Goal: Task Accomplishment & Management: Manage account settings

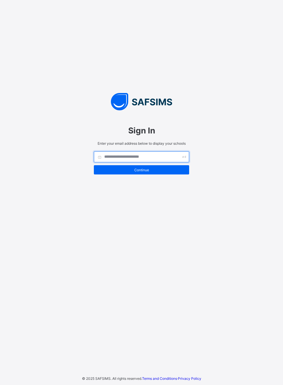
click at [115, 162] on input "text" at bounding box center [141, 156] width 95 height 11
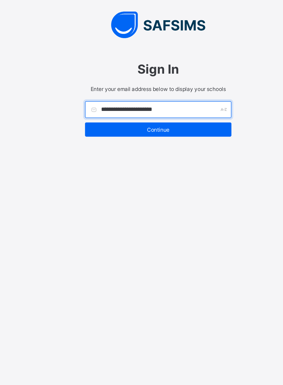
type input "**********"
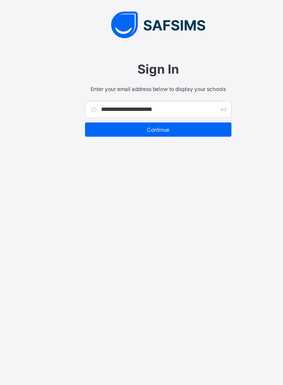
click at [119, 174] on div "Continue" at bounding box center [141, 169] width 95 height 9
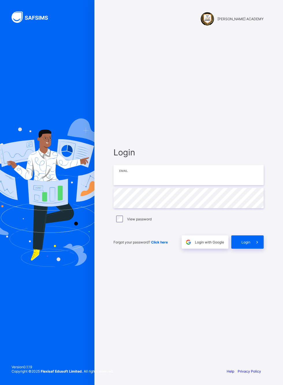
type input "**********"
click at [245, 244] on span "Login" at bounding box center [245, 242] width 9 height 4
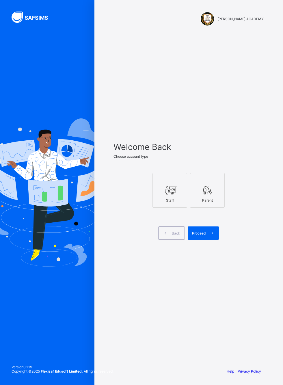
click at [229, 87] on div "Welcome Back Choose account type Staff Parent Back Proceed" at bounding box center [189, 198] width 162 height 330
click at [171, 195] on icon at bounding box center [170, 190] width 12 height 10
click at [212, 236] on icon at bounding box center [212, 232] width 6 height 5
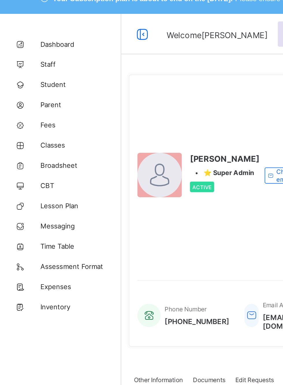
click at [28, 54] on link "Student" at bounding box center [34, 58] width 69 height 12
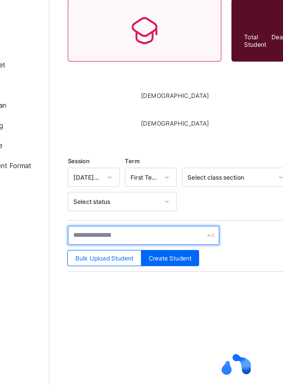
click at [133, 200] on input "text" at bounding box center [123, 201] width 87 height 11
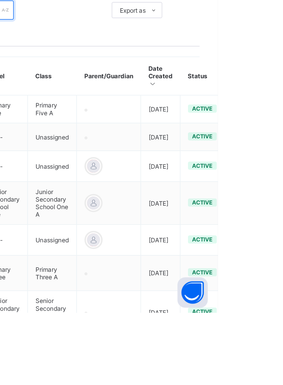
type input "******"
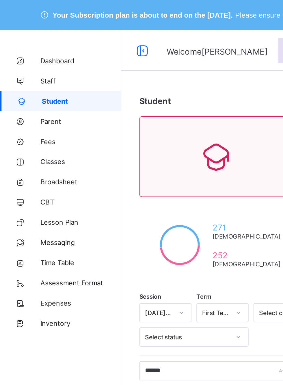
click at [32, 93] on span "Classes" at bounding box center [46, 92] width 46 height 5
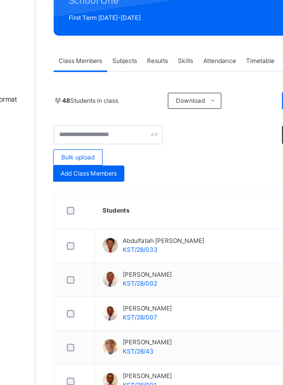
click at [97, 202] on span "Add Class Members" at bounding box center [100, 203] width 32 height 5
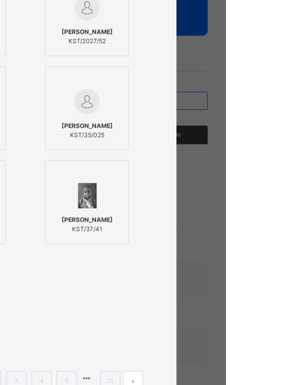
click at [254, 127] on div "Students Without Class [PERSON_NAME] KST/2027/049 Misheal Sukka KST/25/38 [PERS…" at bounding box center [141, 196] width 226 height 292
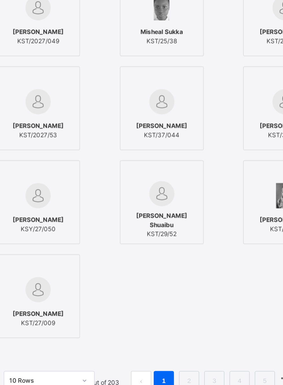
click at [170, 83] on input "text" at bounding box center [141, 78] width 63 height 10
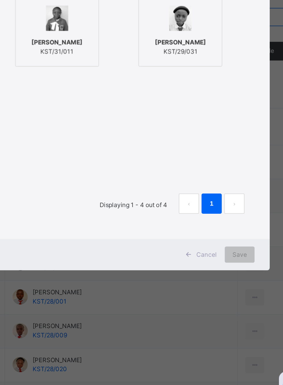
type input "******"
click at [224, 187] on div "[PERSON_NAME] KST/29/031" at bounding box center [204, 179] width 42 height 16
click at [241, 300] on span "Save" at bounding box center [237, 297] width 8 height 5
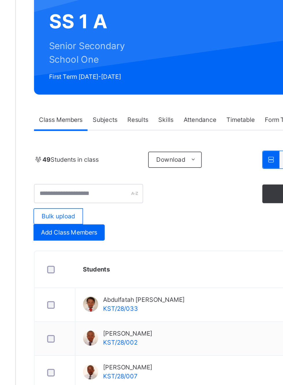
scroll to position [714, 0]
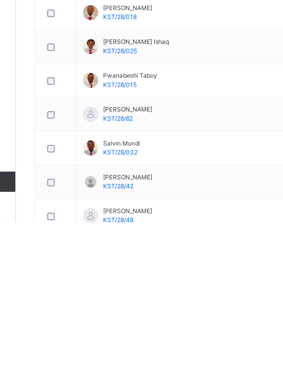
click at [0, 0] on div "× Idle Mode Due to inactivity you would be logged out to the system in the next…" at bounding box center [0, 0] width 0 height 0
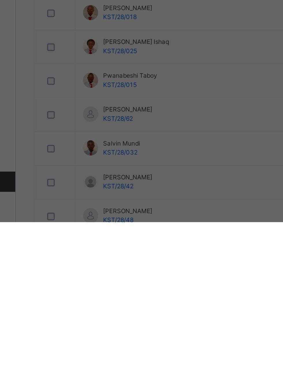
scroll to position [196, 0]
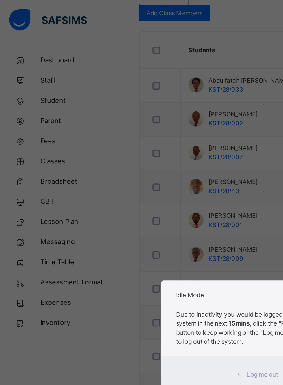
click at [102, 105] on div "× Idle Mode Due to inactivity you would be logged out to the system in the next…" at bounding box center [141, 192] width 283 height 385
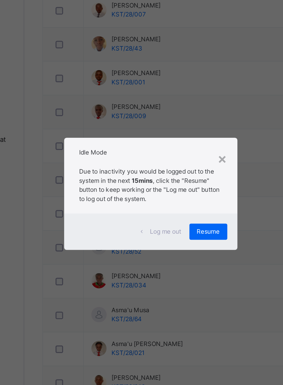
click at [191, 204] on div "Due to inactivity you would be logged out to the system in the next 15mins , cl…" at bounding box center [141, 188] width 99 height 29
click at [213, 211] on div "× Idle Mode Due to inactivity you would be logged out to the system in the next…" at bounding box center [141, 192] width 283 height 385
click at [213, 210] on div "× Idle Mode Due to inactivity you would be logged out to the system in the next…" at bounding box center [141, 192] width 283 height 385
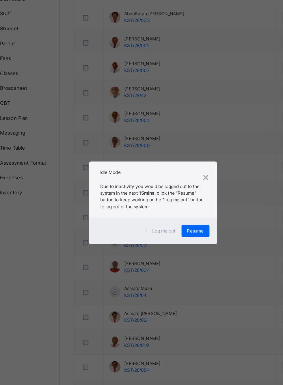
click at [181, 217] on span "Resume" at bounding box center [174, 213] width 13 height 5
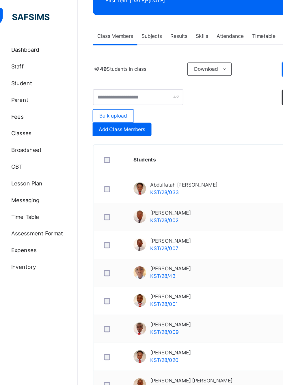
scroll to position [108, 0]
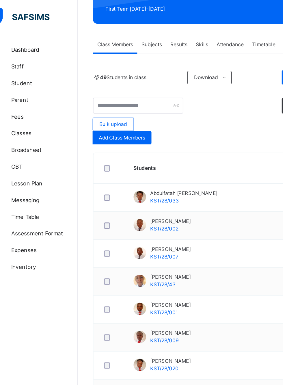
click at [37, 58] on span "Student" at bounding box center [46, 58] width 46 height 6
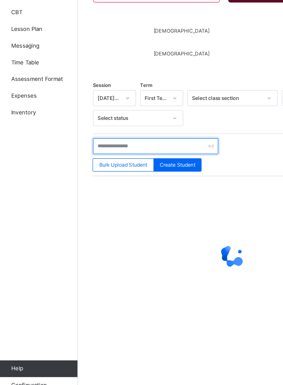
click at [118, 207] on input "text" at bounding box center [123, 207] width 87 height 11
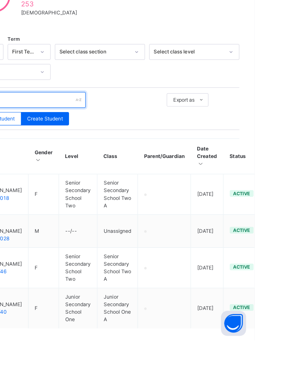
type input "****"
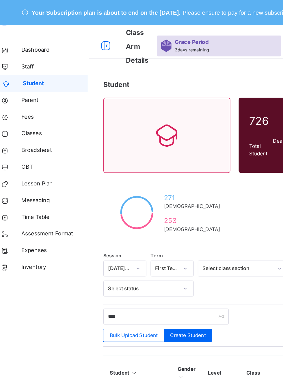
click at [39, 93] on span "Classes" at bounding box center [46, 92] width 46 height 6
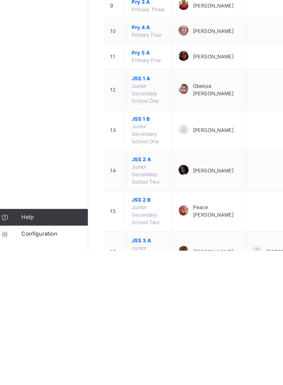
scroll to position [47, 0]
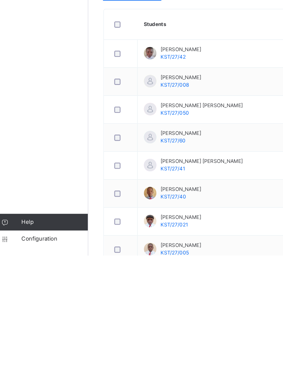
scroll to position [30, 0]
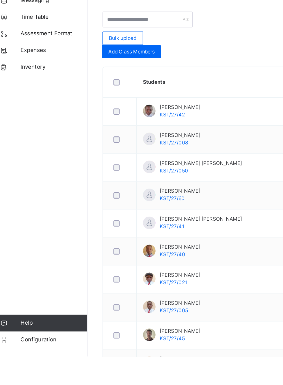
click at [111, 173] on span "Add Class Members" at bounding box center [100, 173] width 32 height 5
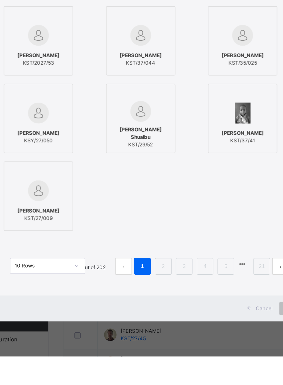
click at [154, 222] on div at bounding box center [133, 215] width 42 height 14
click at [172, 83] on input "text" at bounding box center [141, 78] width 63 height 10
type input "*"
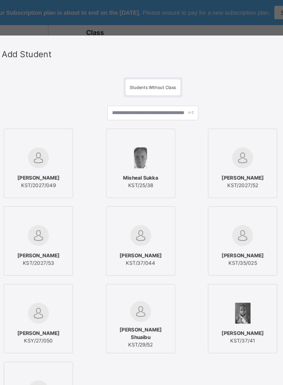
click at [150, 203] on icon at bounding box center [150, 203] width 0 height 0
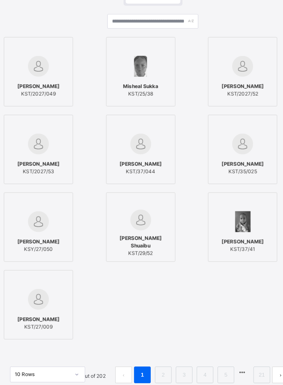
click at [158, 66] on div "Students Without Class" at bounding box center [142, 60] width 38 height 11
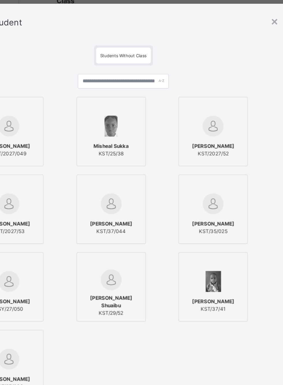
click at [157, 132] on label "Misheal Sukka KST/25/38" at bounding box center [133, 113] width 48 height 48
click at [150, 95] on icon at bounding box center [150, 95] width 0 height 0
click at [172, 83] on input "text" at bounding box center [141, 78] width 63 height 10
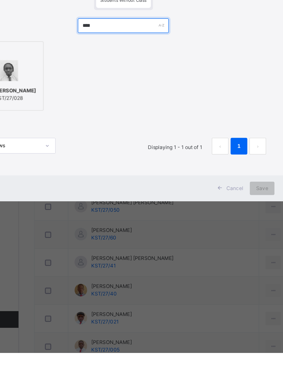
type input "****"
click at [82, 214] on div "Safe [PERSON_NAME] KST/27/028" at bounding box center [63, 206] width 42 height 16
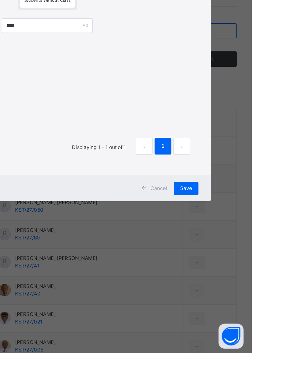
click at [241, 273] on span "Save" at bounding box center [237, 270] width 8 height 5
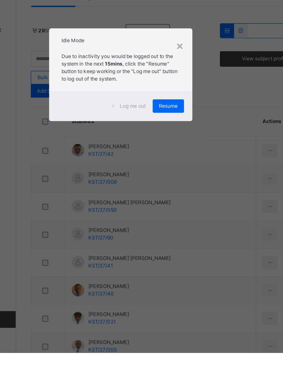
click at [181, 217] on span "Resume" at bounding box center [174, 213] width 13 height 5
